Goal: Task Accomplishment & Management: Complete application form

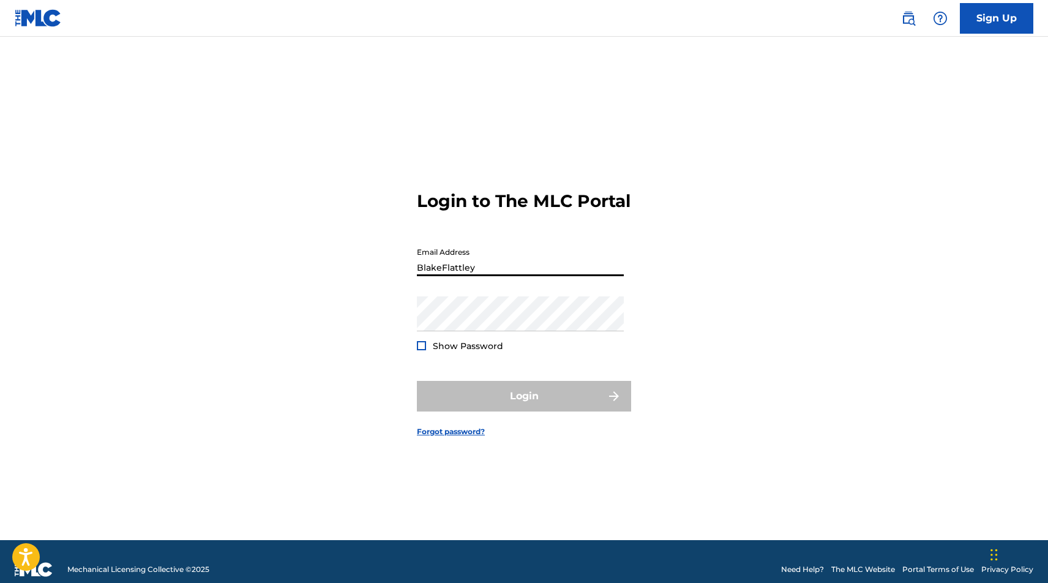
click at [524, 407] on button "Login" at bounding box center [524, 396] width 214 height 31
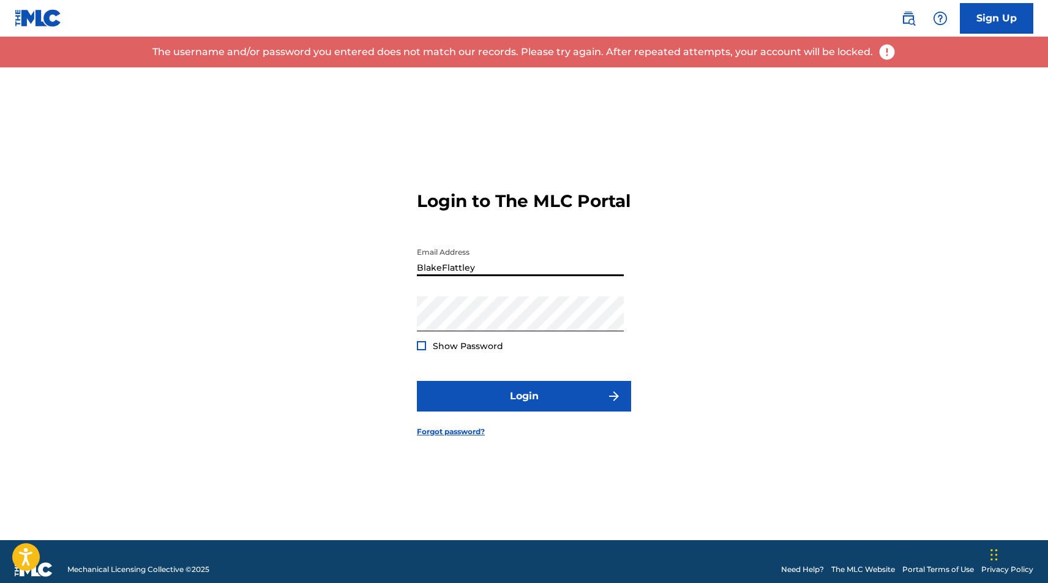
click at [496, 276] on input "BlakeFlattley" at bounding box center [520, 258] width 207 height 35
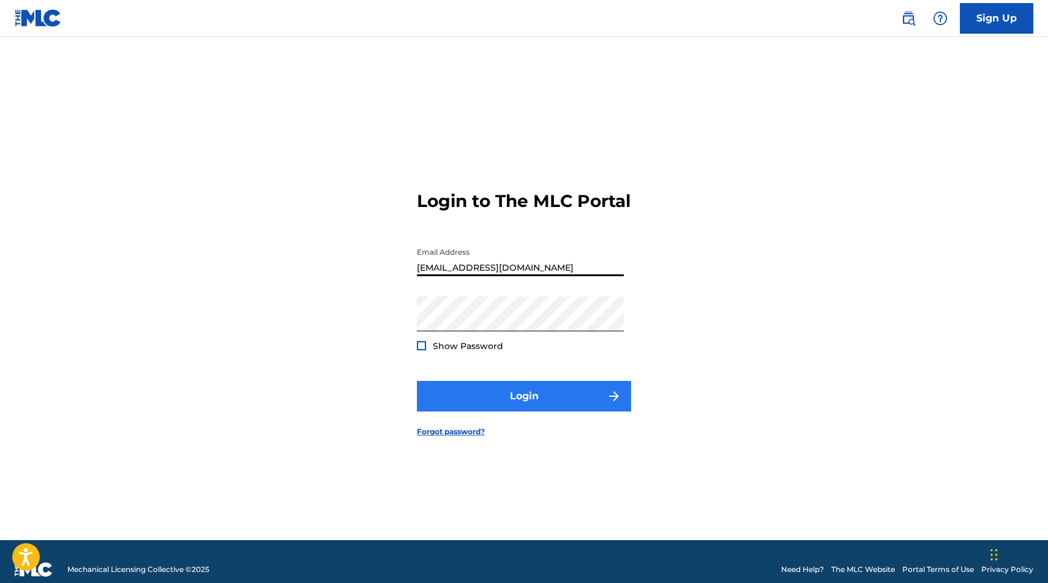
type input "[EMAIL_ADDRESS][DOMAIN_NAME]"
click at [497, 408] on button "Login" at bounding box center [524, 396] width 214 height 31
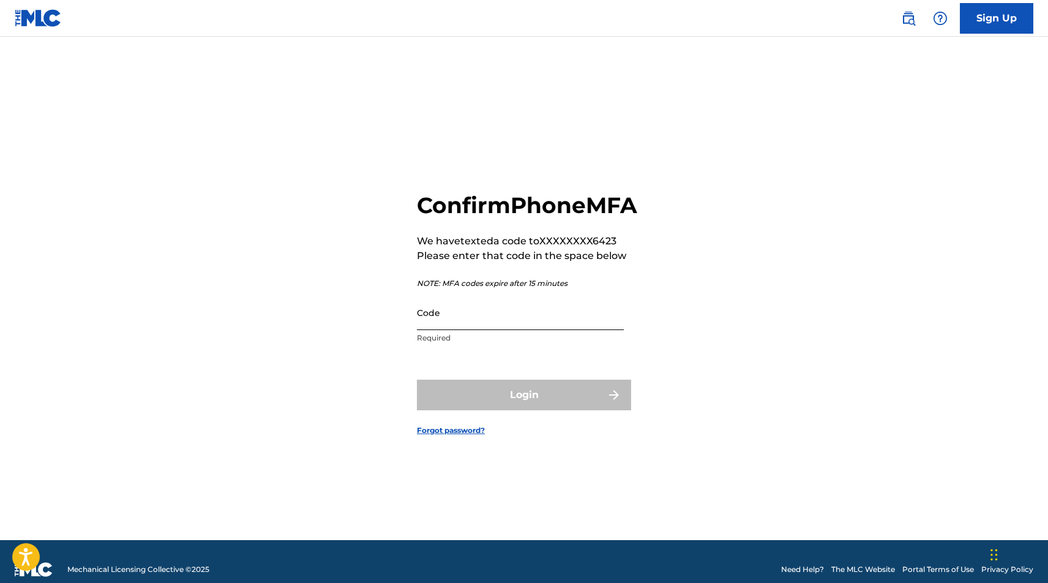
click at [478, 330] on input "Code" at bounding box center [520, 312] width 207 height 35
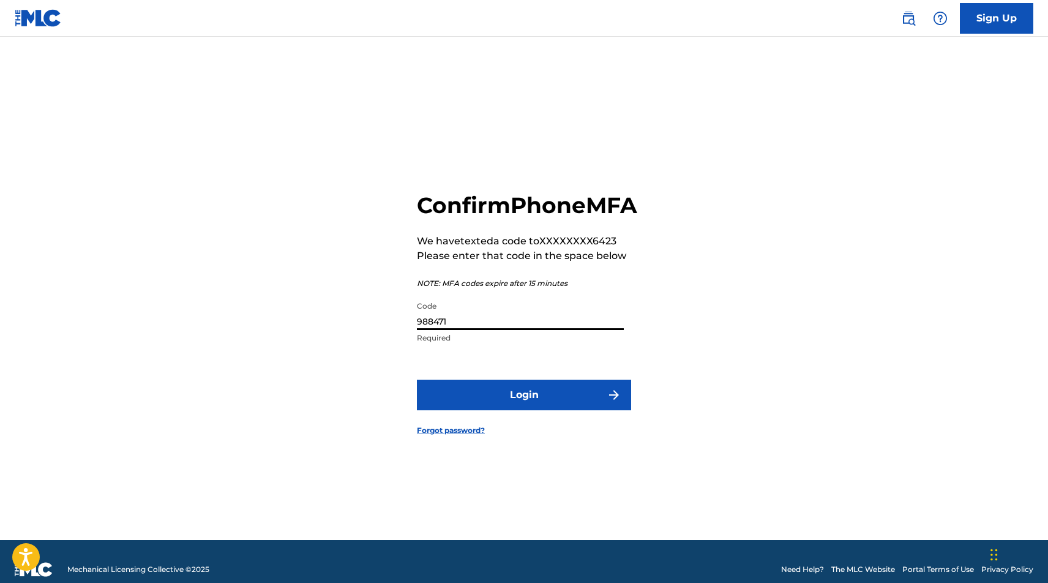
type input "988471"
click at [524, 408] on button "Login" at bounding box center [524, 395] width 214 height 31
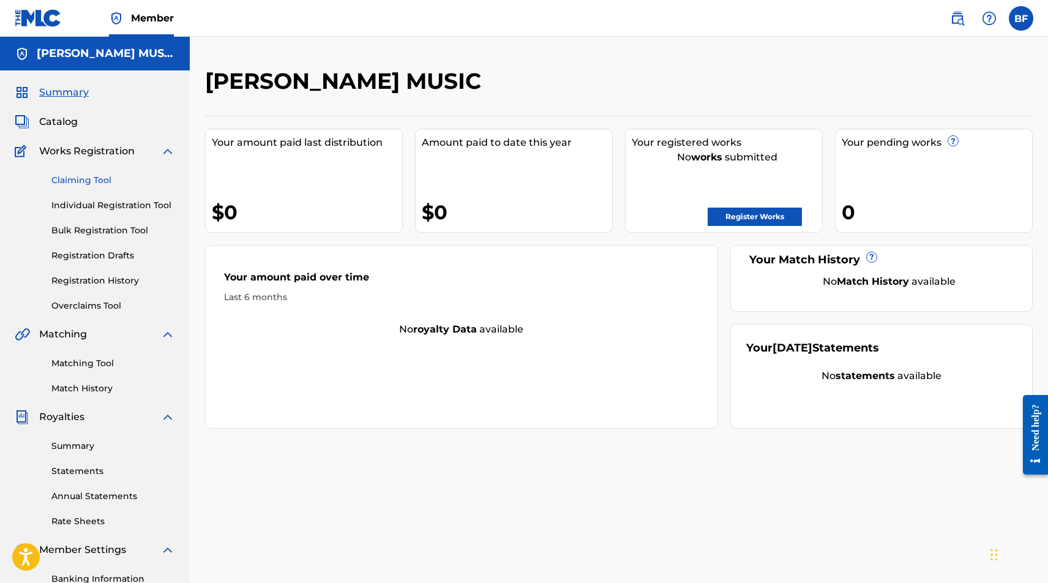
click at [78, 177] on link "Claiming Tool" at bounding box center [113, 180] width 124 height 13
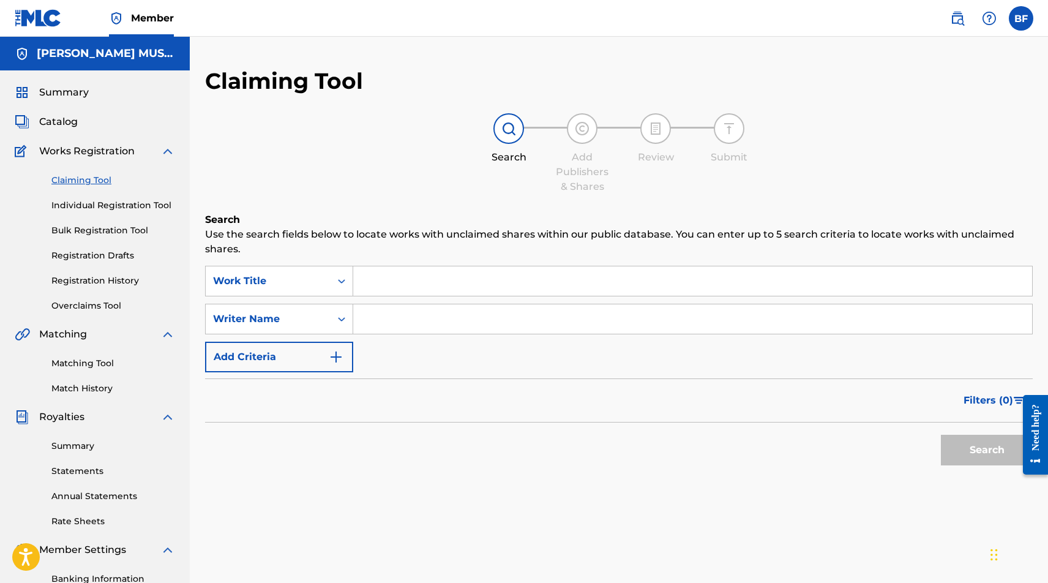
click at [80, 198] on div "Claiming Tool Individual Registration Tool Bulk Registration Tool Registration …" at bounding box center [95, 236] width 160 height 154
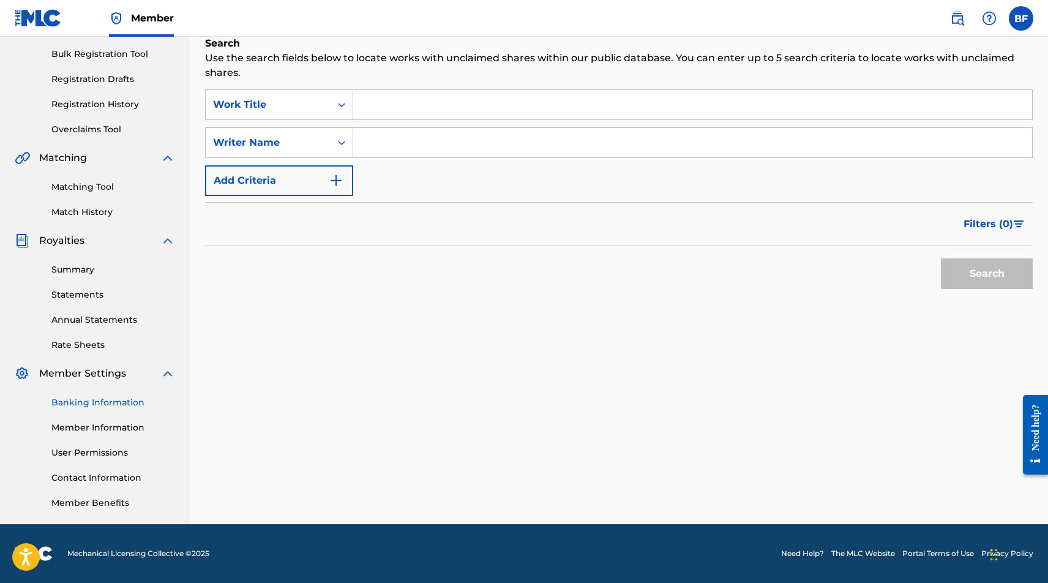
scroll to position [176, 0]
click at [91, 397] on link "Banking Information" at bounding box center [113, 402] width 124 height 13
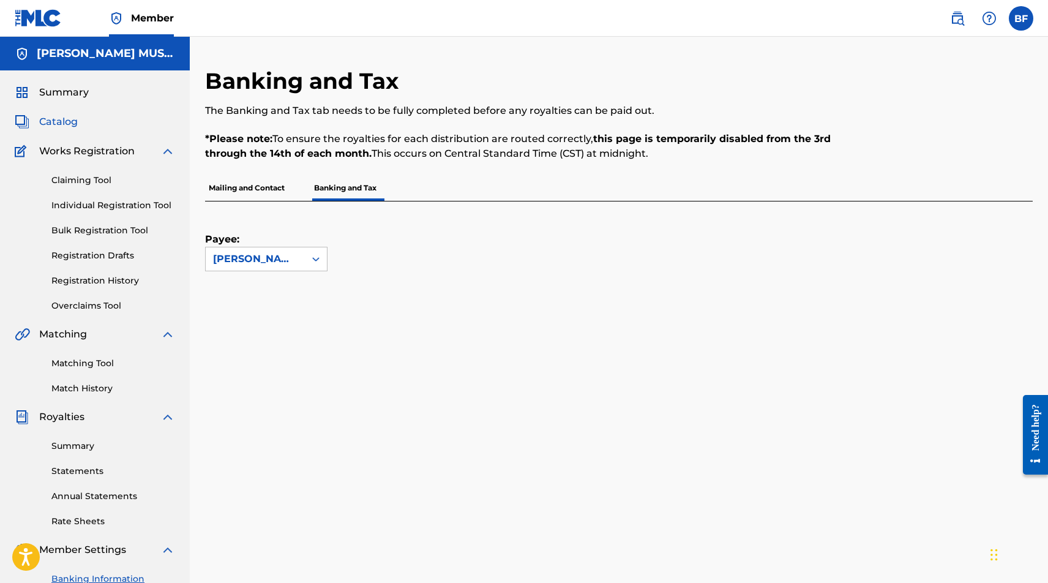
click at [77, 127] on span "Catalog" at bounding box center [58, 121] width 39 height 15
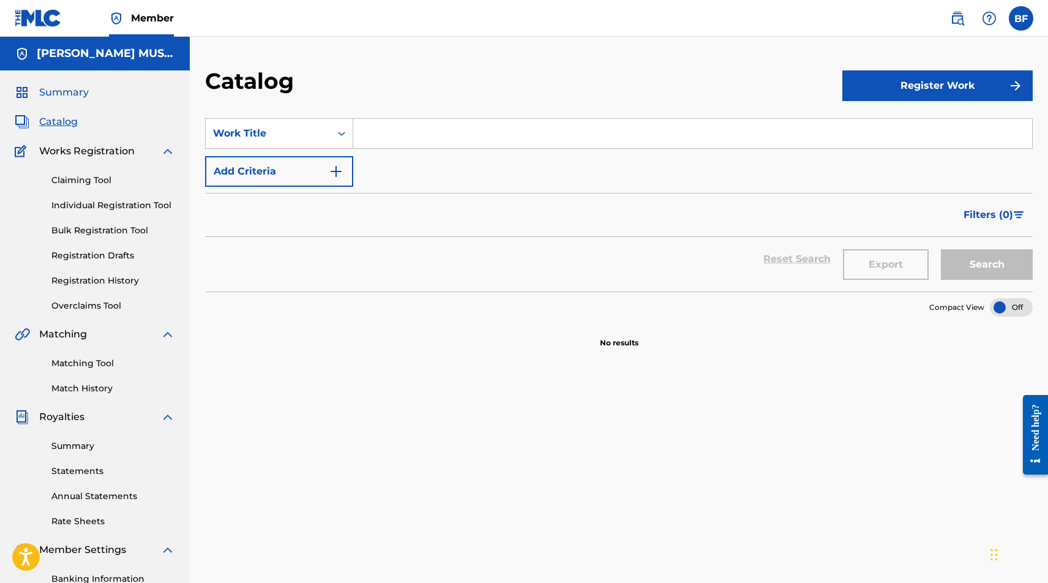
click at [73, 94] on span "Summary" at bounding box center [64, 92] width 50 height 15
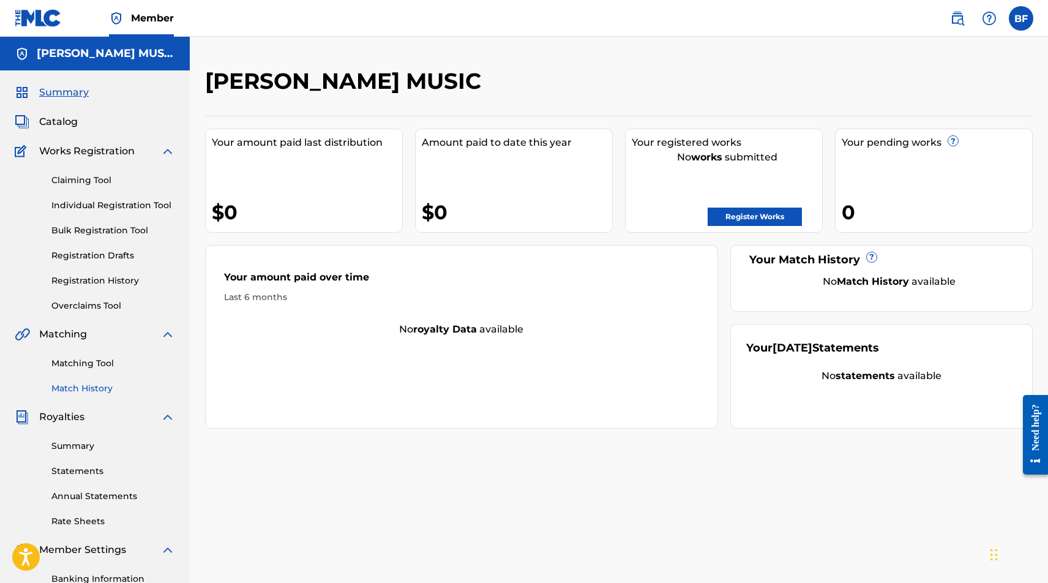
click at [81, 389] on link "Match History" at bounding box center [113, 388] width 124 height 13
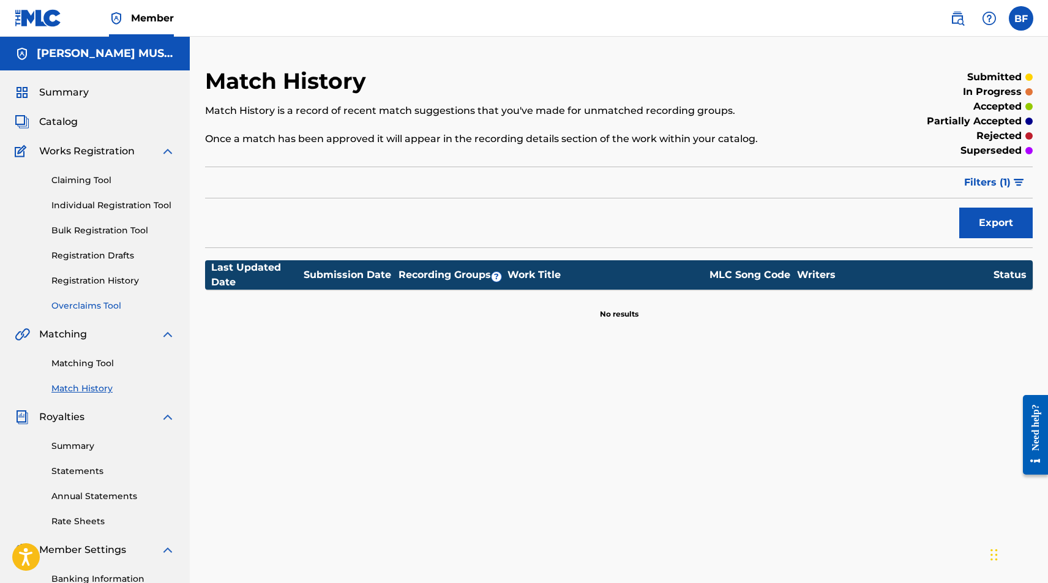
click at [96, 306] on link "Overclaims Tool" at bounding box center [113, 305] width 124 height 13
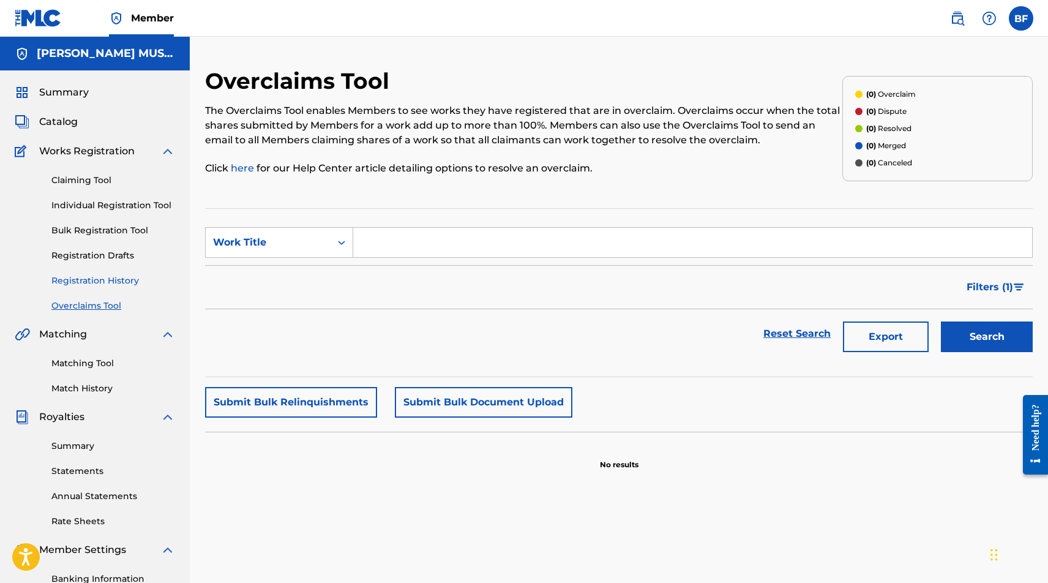
click at [98, 277] on link "Registration History" at bounding box center [113, 280] width 124 height 13
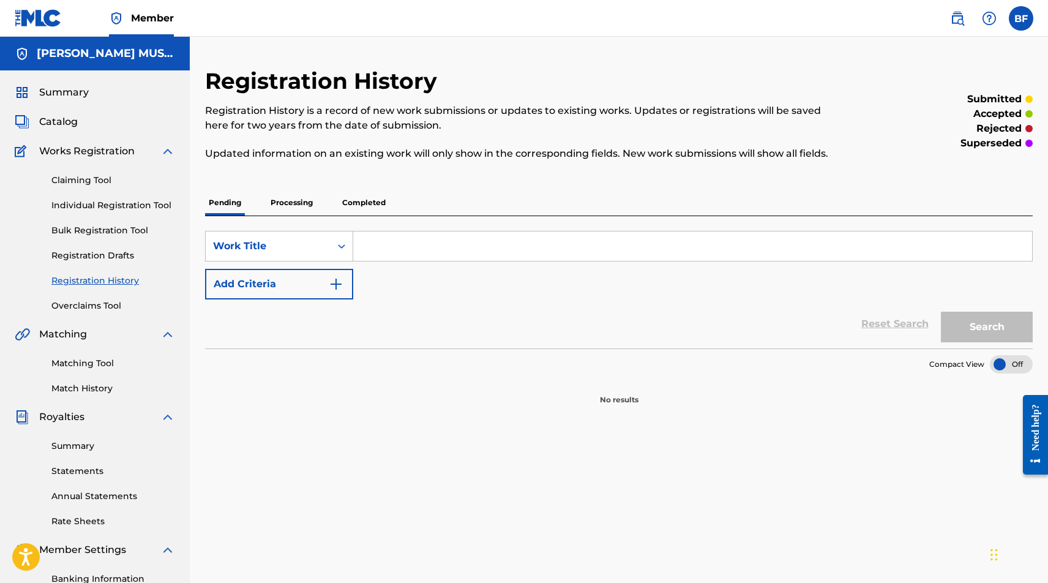
click at [304, 197] on p "Processing" at bounding box center [292, 203] width 50 height 26
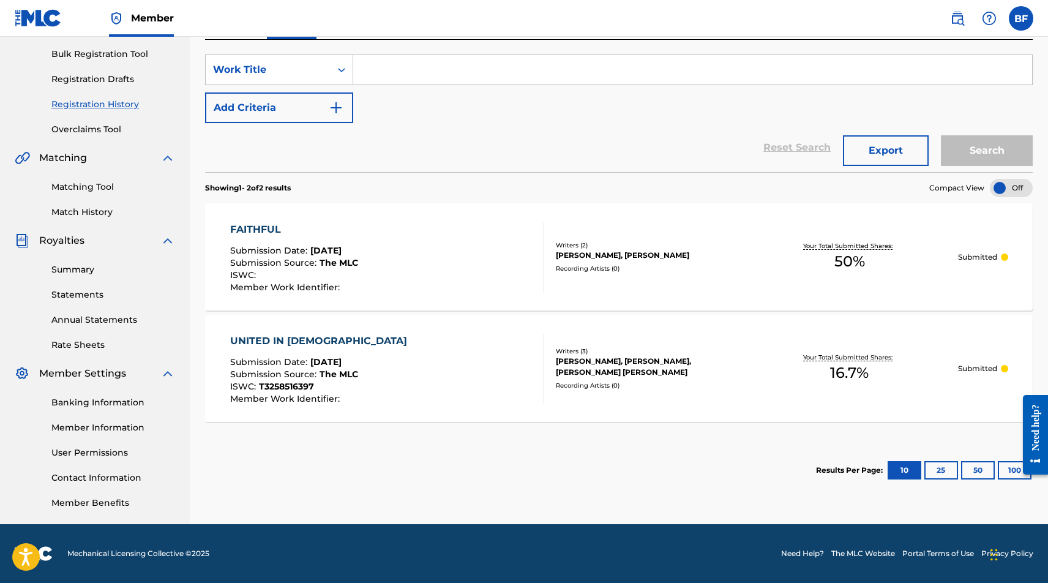
scroll to position [176, 0]
click at [84, 177] on div "Matching Tool Match History" at bounding box center [95, 191] width 160 height 53
click at [86, 185] on link "Matching Tool" at bounding box center [113, 187] width 124 height 13
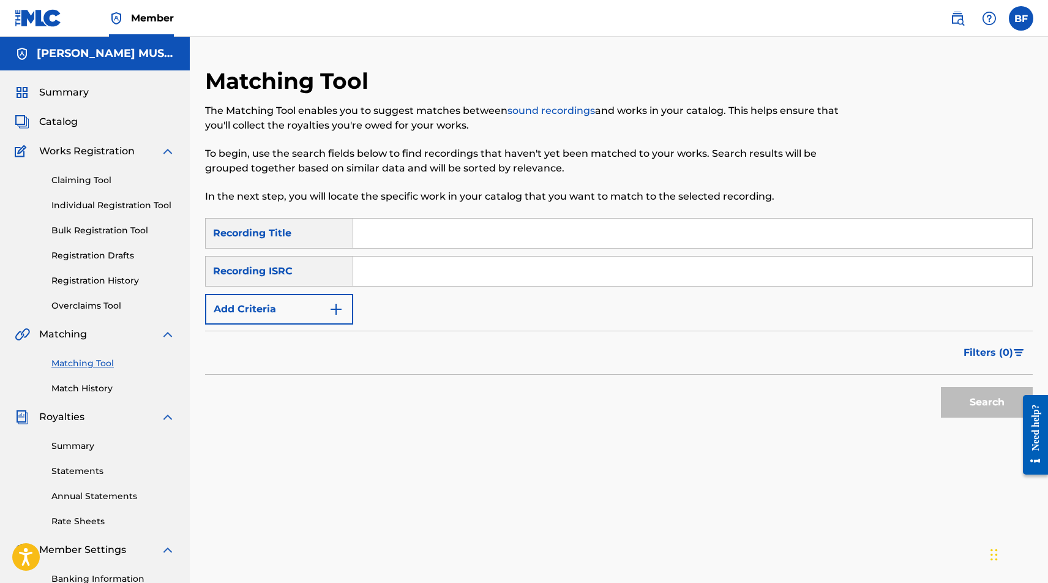
click at [72, 377] on div "Matching Tool Match History" at bounding box center [95, 368] width 160 height 53
click at [76, 389] on link "Match History" at bounding box center [113, 388] width 124 height 13
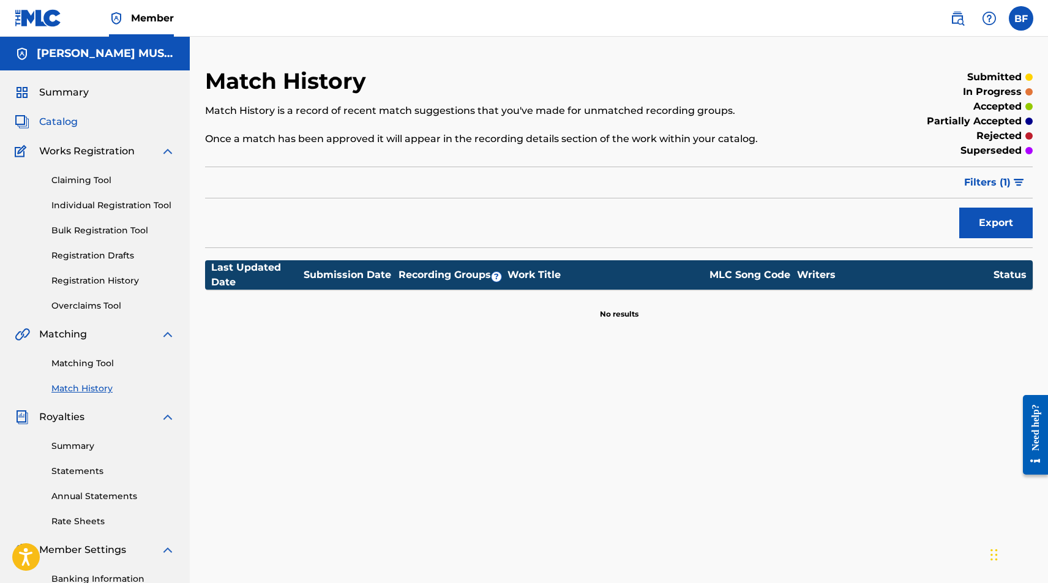
click at [67, 121] on span "Catalog" at bounding box center [58, 121] width 39 height 15
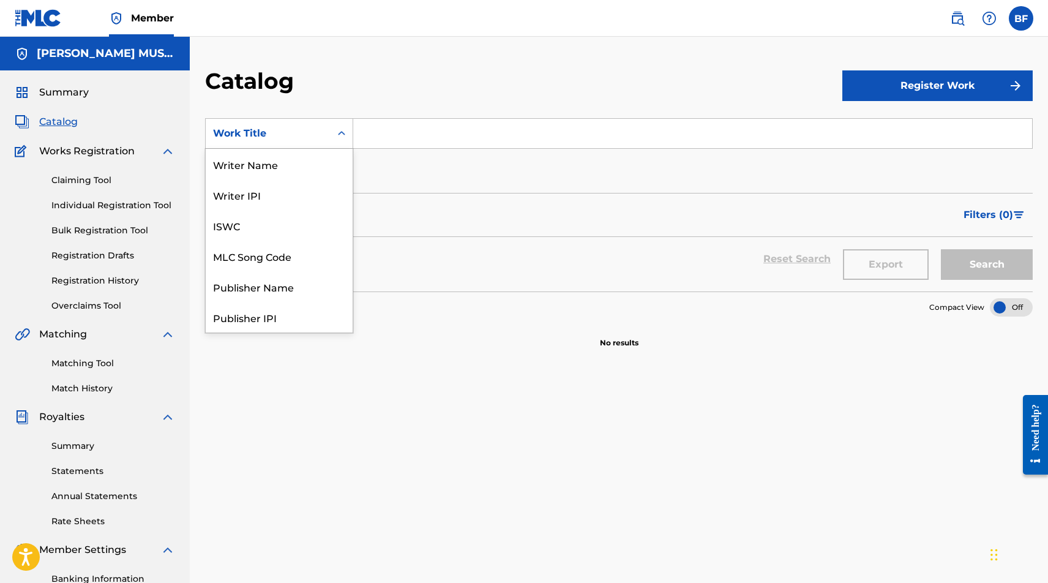
click at [340, 137] on icon "Search Form" at bounding box center [342, 133] width 12 height 12
click at [329, 166] on div "MLC Publisher Number" at bounding box center [279, 164] width 147 height 31
click at [337, 134] on icon "Search Form" at bounding box center [342, 133] width 12 height 12
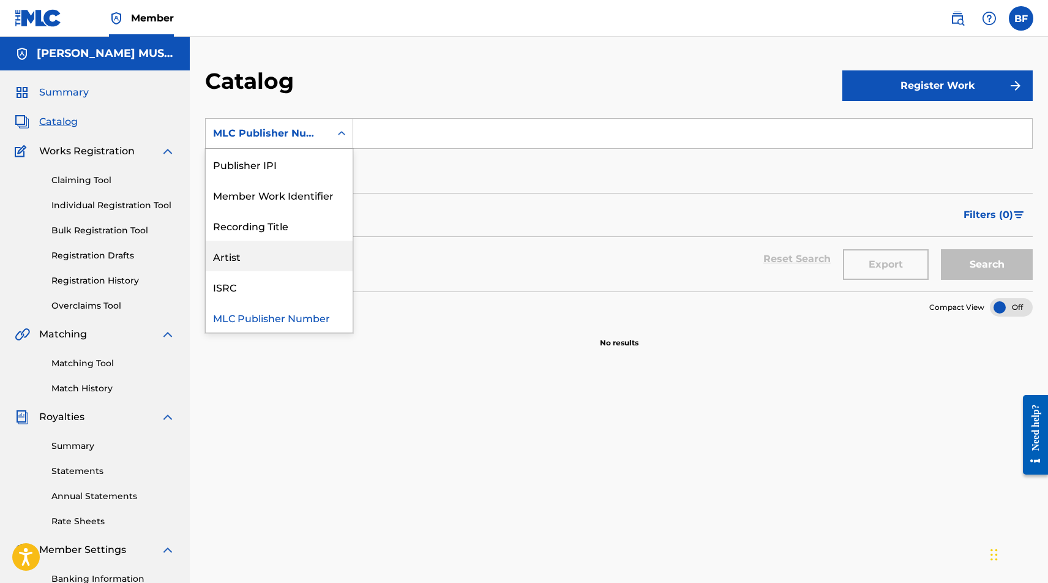
click at [75, 92] on span "Summary" at bounding box center [64, 92] width 50 height 15
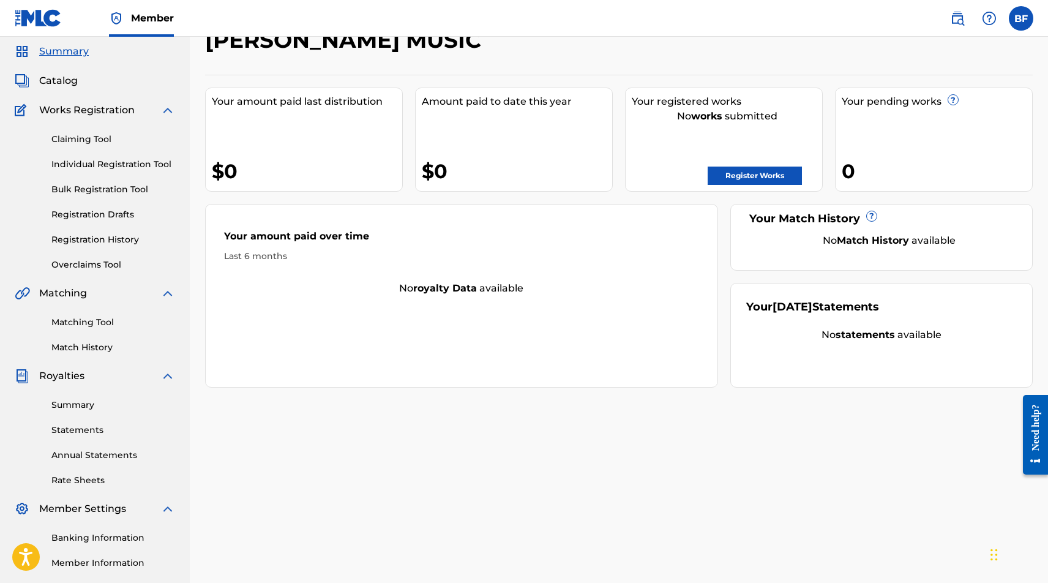
scroll to position [47, 0]
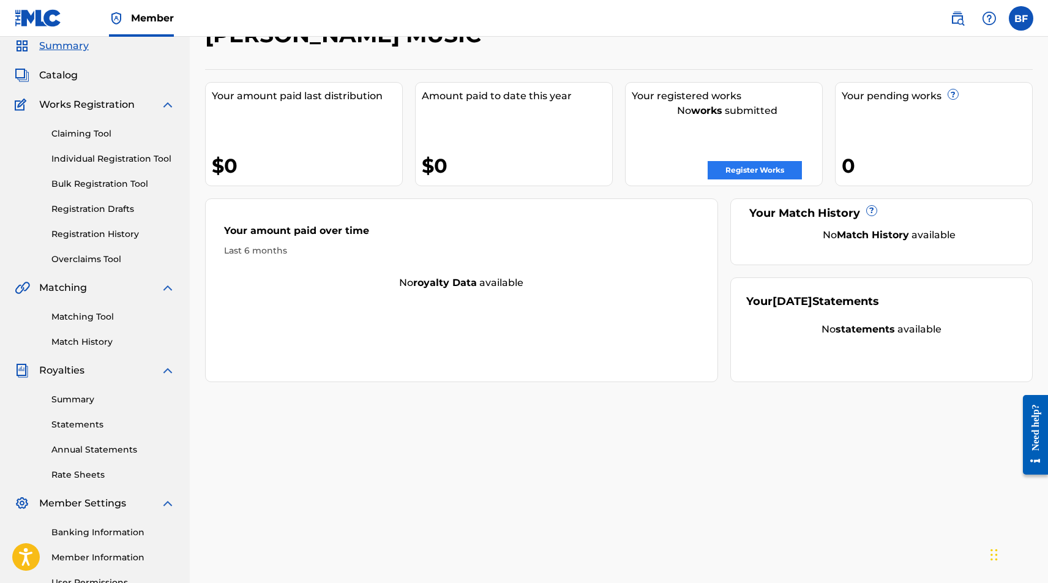
click at [770, 174] on link "Register Works" at bounding box center [755, 170] width 94 height 18
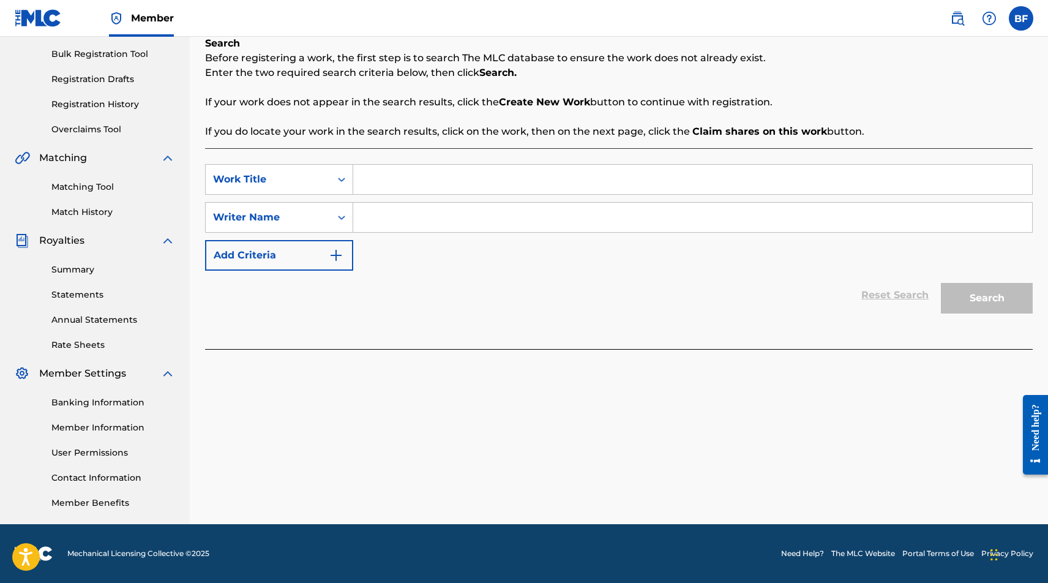
scroll to position [176, 0]
